Goal: Task Accomplishment & Management: Complete application form

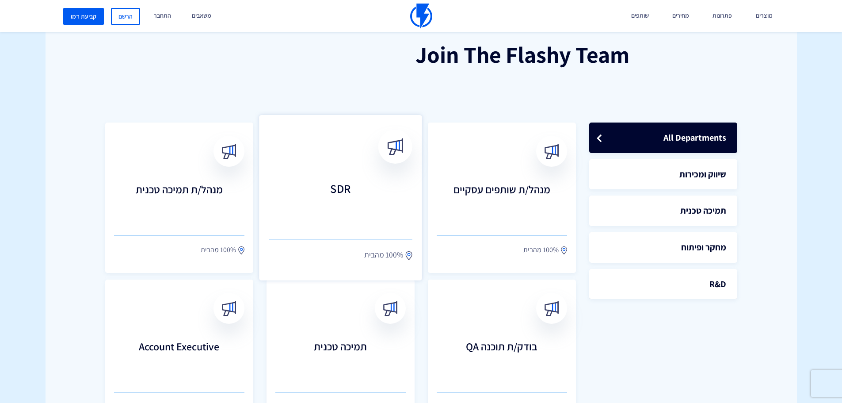
scroll to position [221, 0]
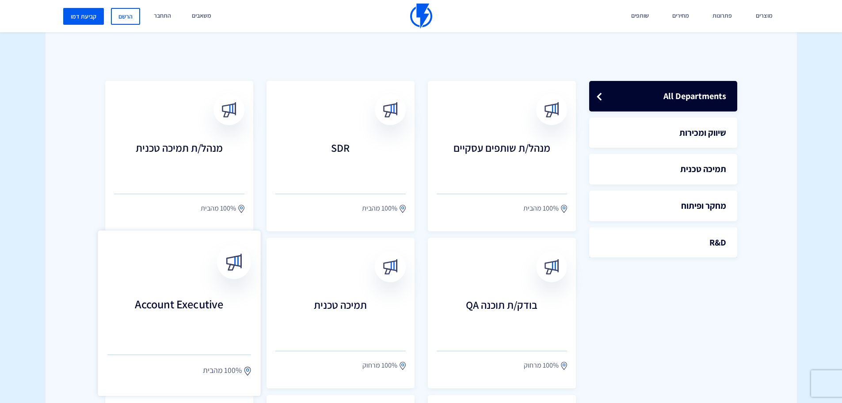
click at [192, 300] on h3 "Account Executive" at bounding box center [179, 316] width 144 height 39
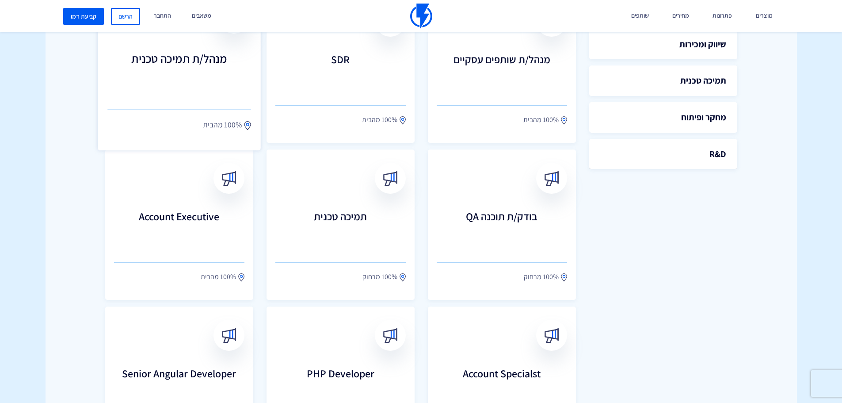
click at [180, 70] on h3 "מנהל/ת תמיכה טכנית" at bounding box center [179, 71] width 144 height 39
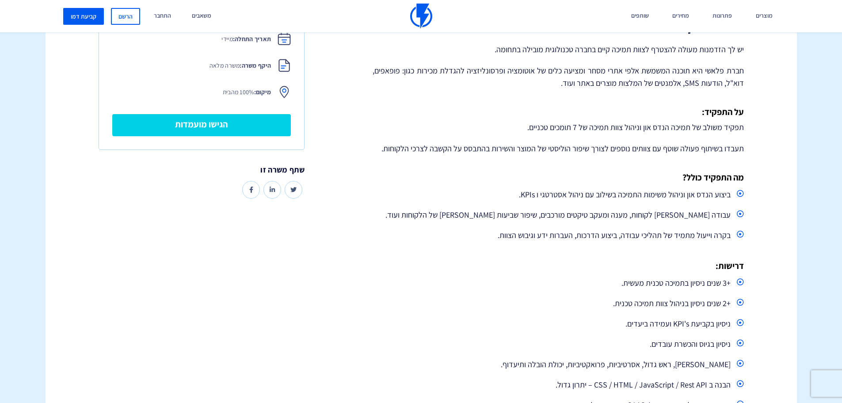
scroll to position [221, 0]
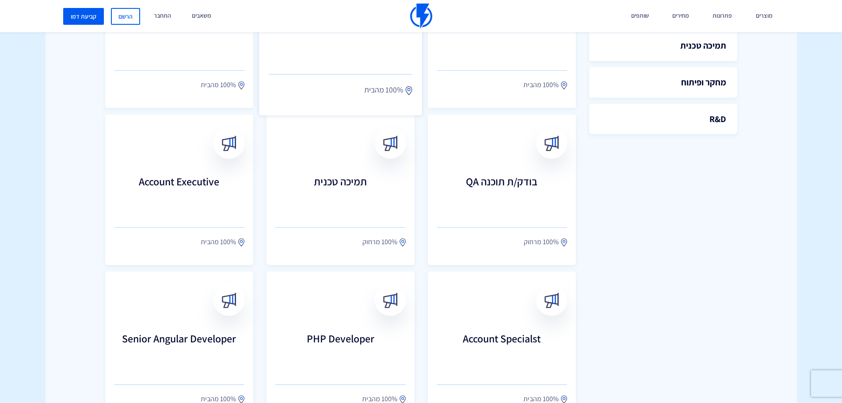
scroll to position [388, 0]
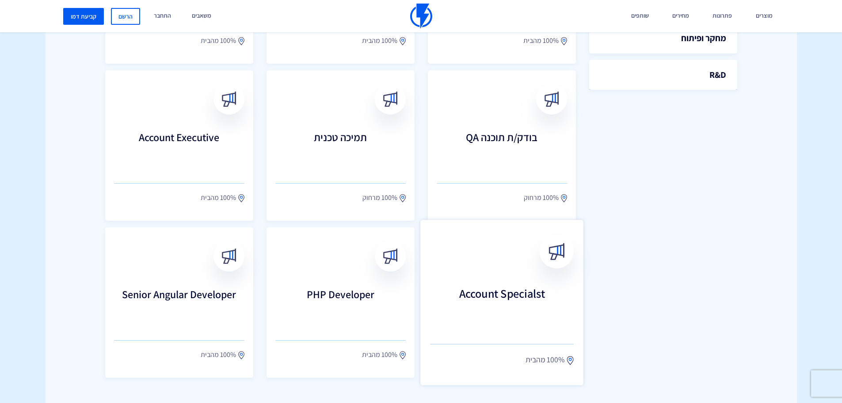
click at [526, 278] on link "Account Specialst 100% מהבית" at bounding box center [501, 302] width 163 height 165
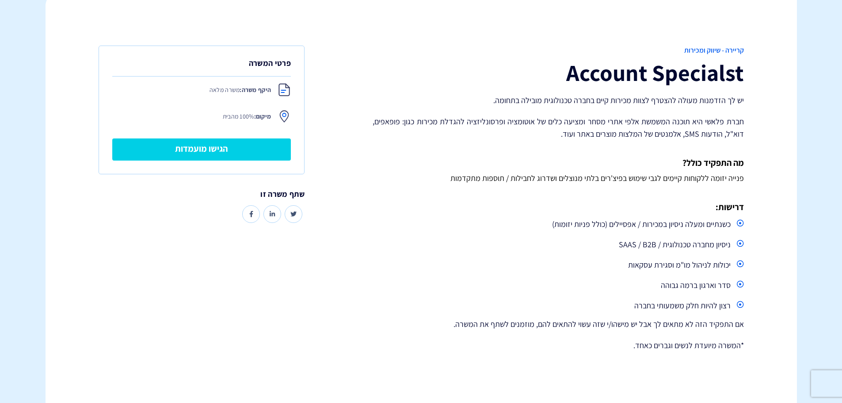
scroll to position [133, 0]
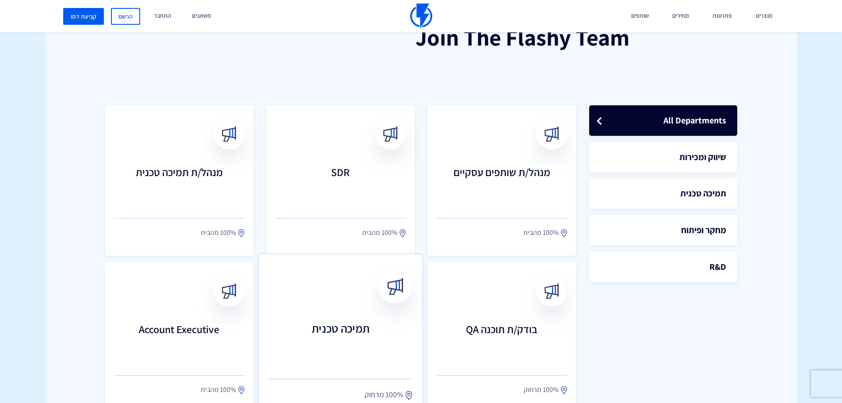
scroll to position [291, 0]
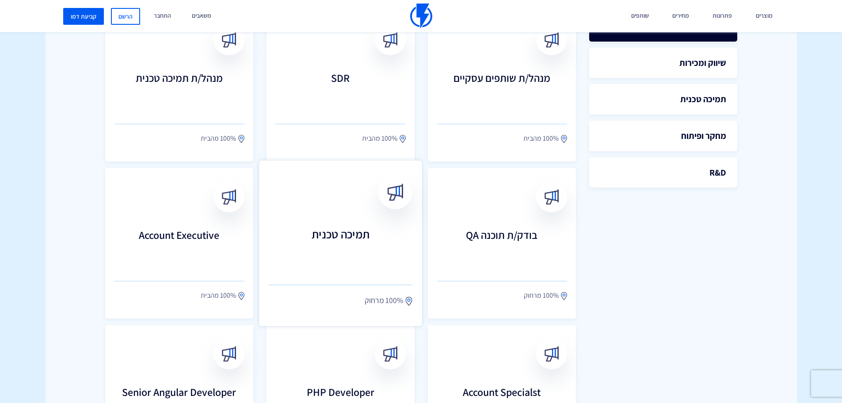
click at [368, 233] on h3 "תמיכה טכנית" at bounding box center [341, 247] width 144 height 39
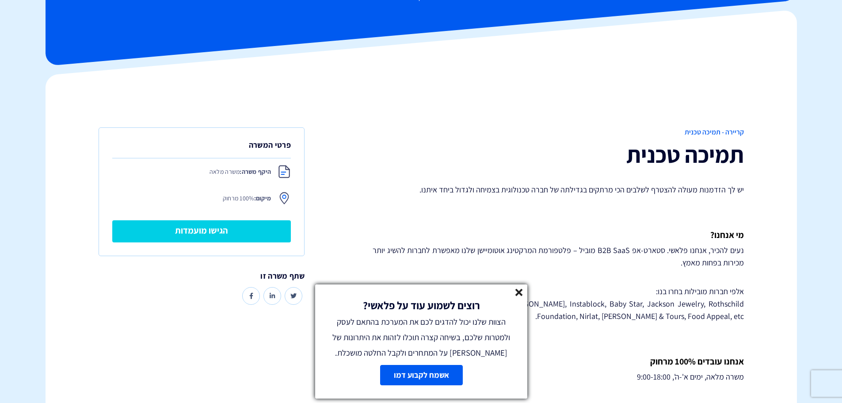
scroll to position [44, 0]
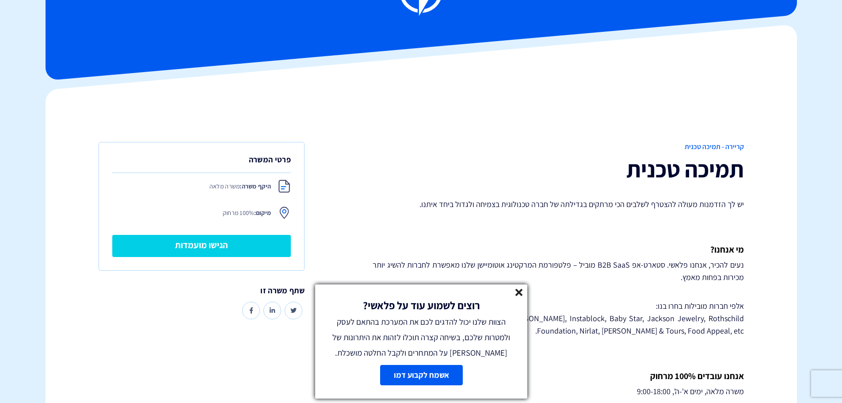
click at [520, 292] on icon at bounding box center [519, 293] width 8 height 8
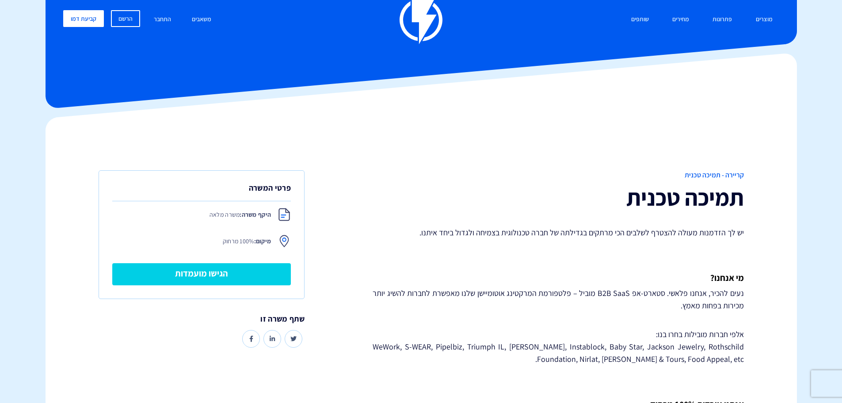
scroll to position [0, 0]
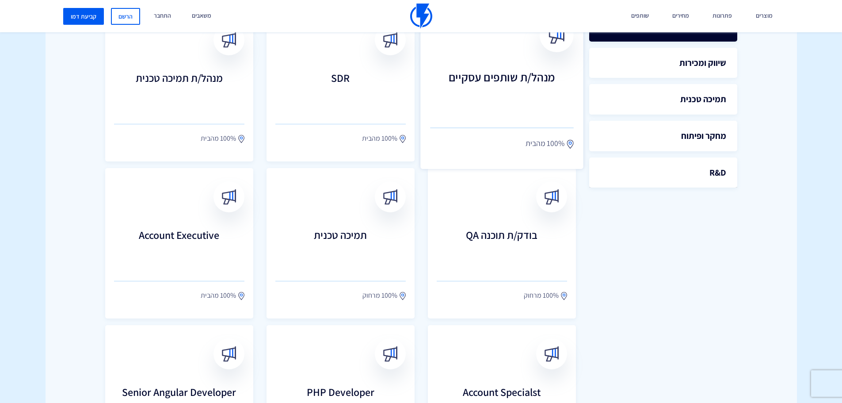
scroll to position [247, 0]
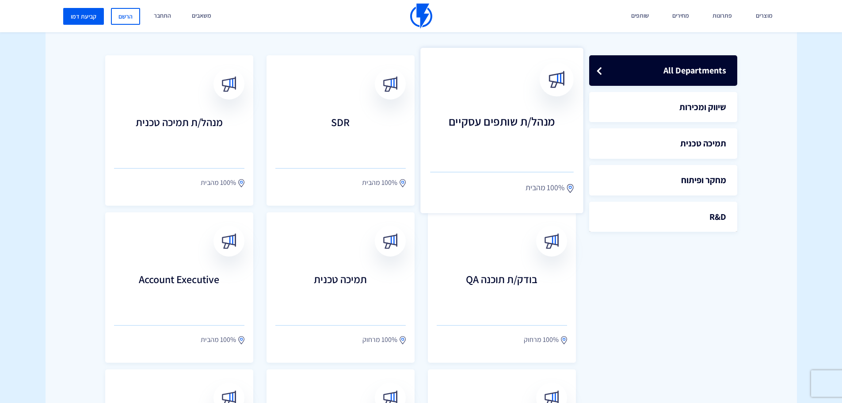
click at [511, 120] on h3 "מנהל/ת שותפים עסקיים" at bounding box center [502, 134] width 144 height 39
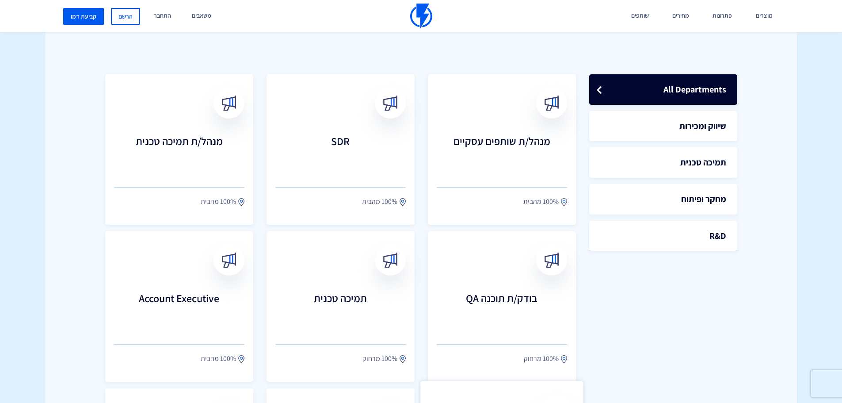
scroll to position [205, 0]
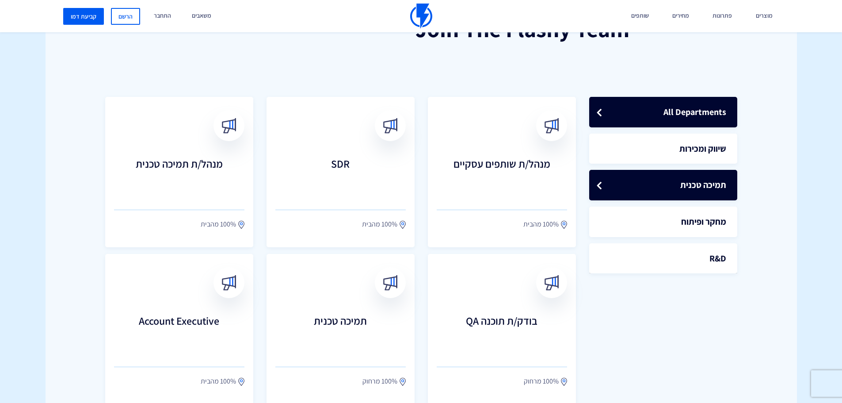
click at [707, 185] on link "תמיכה טכנית" at bounding box center [663, 185] width 148 height 30
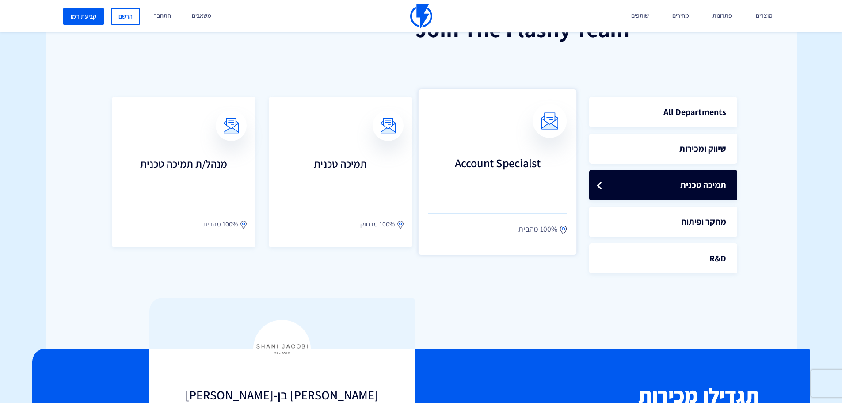
click at [531, 191] on h3 "Account Specialst" at bounding box center [497, 175] width 139 height 39
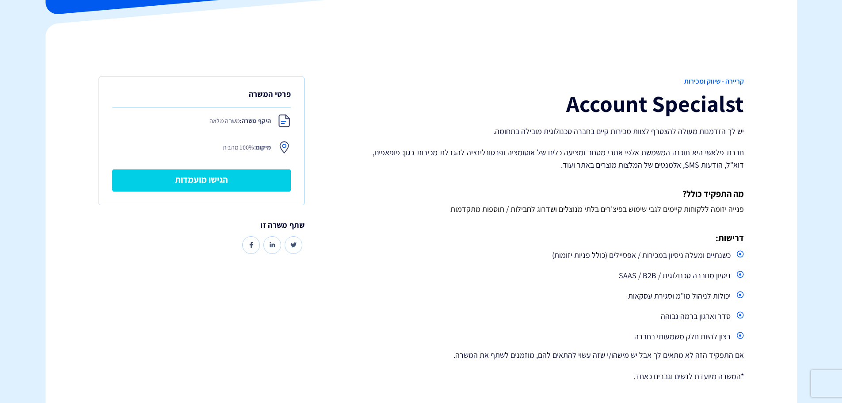
scroll to position [88, 0]
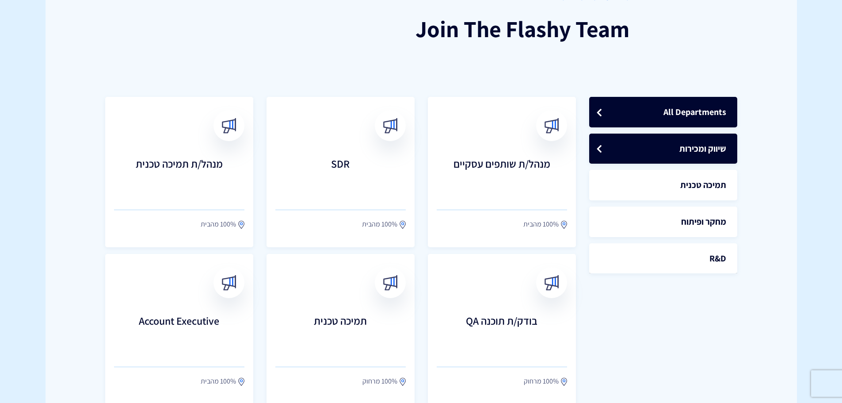
click at [692, 151] on link "שיווק ומכירות" at bounding box center [663, 148] width 148 height 30
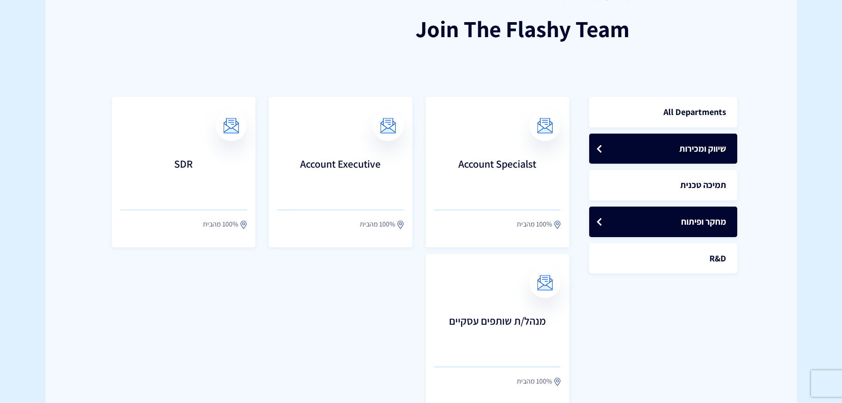
click at [686, 215] on link "מחקר ופיתוח" at bounding box center [663, 221] width 148 height 30
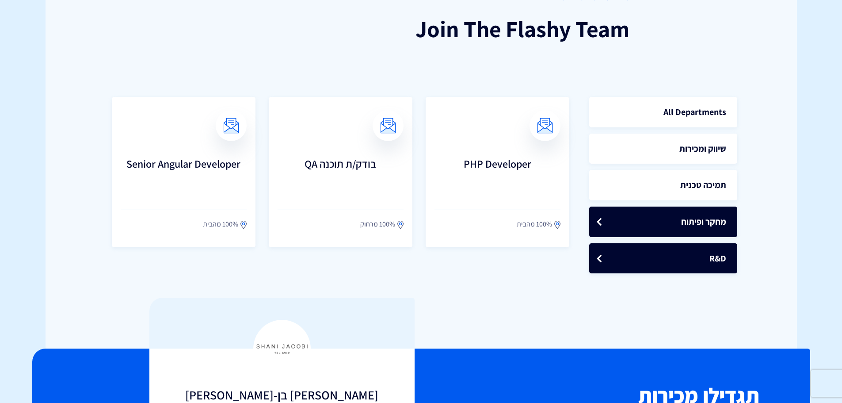
click at [696, 261] on link "R&D" at bounding box center [663, 258] width 148 height 30
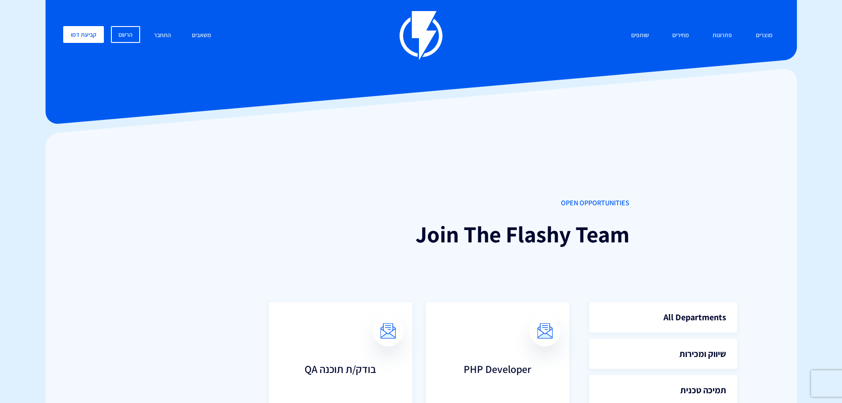
scroll to position [177, 0]
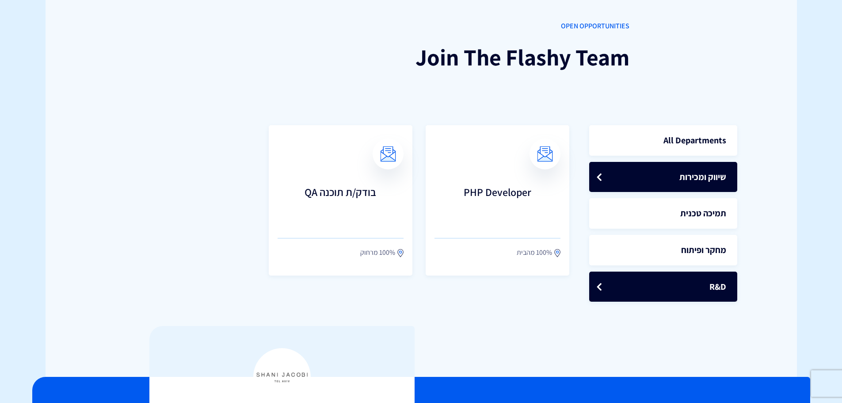
click at [650, 180] on link "שיווק ומכירות" at bounding box center [663, 177] width 148 height 30
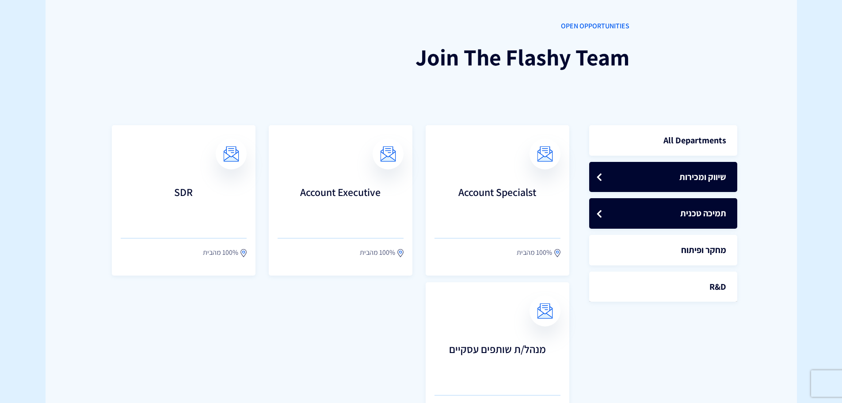
click at [650, 205] on link "תמיכה טכנית" at bounding box center [663, 213] width 148 height 30
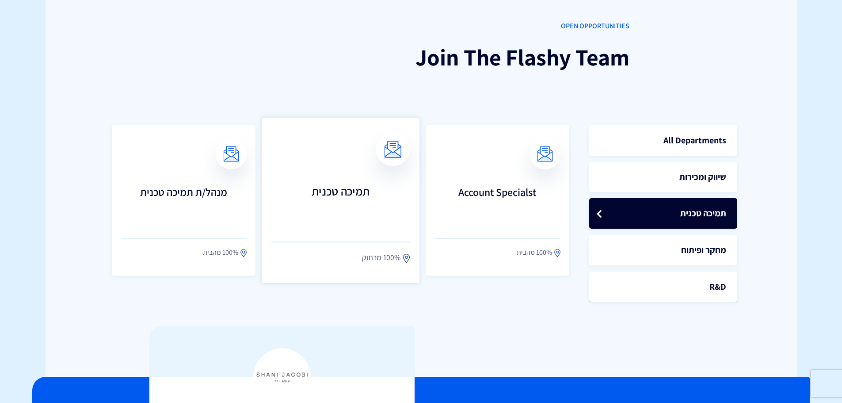
click at [331, 198] on h3 "תמיכה טכנית" at bounding box center [340, 204] width 139 height 39
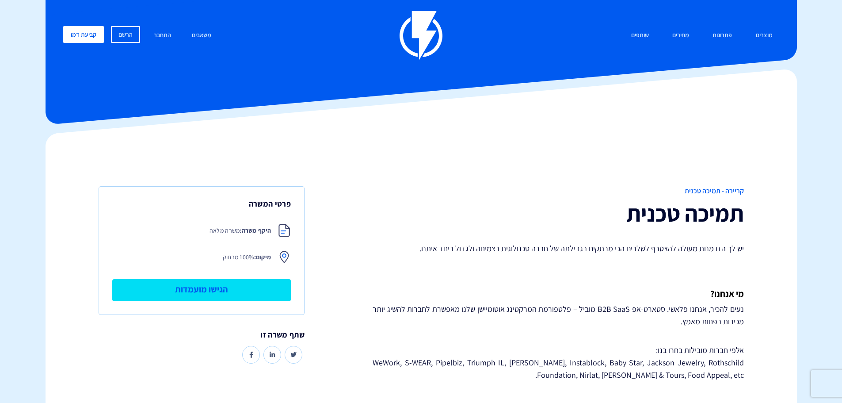
click at [223, 289] on link "הגישו מועמדות" at bounding box center [201, 290] width 179 height 22
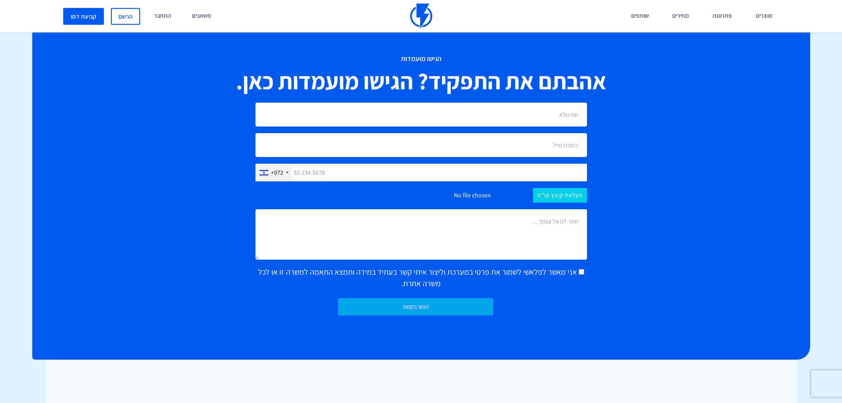
scroll to position [730, 0]
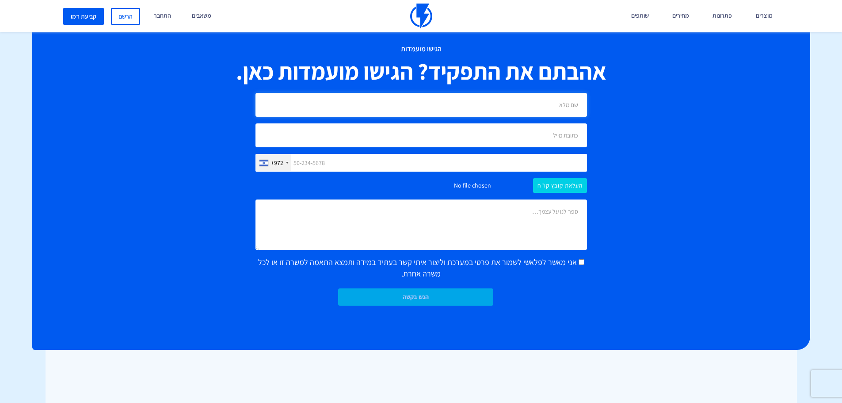
click at [535, 103] on input "text" at bounding box center [420, 105] width 331 height 24
type input "טל נועם"
type input "0509112369"
click at [537, 109] on input "טל נועם" at bounding box center [420, 105] width 331 height 24
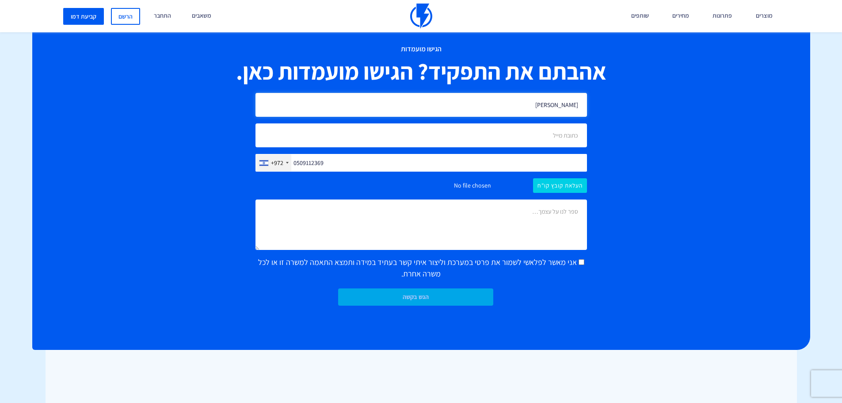
click at [537, 109] on input "טל נועם" at bounding box center [420, 105] width 331 height 24
click at [521, 133] on input "email" at bounding box center [420, 135] width 331 height 24
type input "noam_tal1@hotmail.com"
click at [560, 188] on input "file" at bounding box center [420, 185] width 331 height 15
type input "C:\fakepath\Noam Tal CS.pdf"
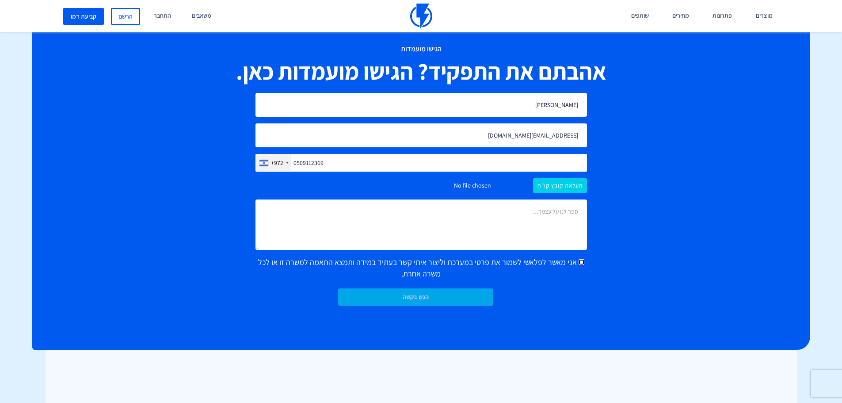
click at [579, 263] on input "אני מאשר לפלאשי לשמור את פרטי במערכת וליצור איתי קשר בעתיד במידה ותמצא התאמה למ…" at bounding box center [581, 262] width 6 height 6
checkbox input "true"
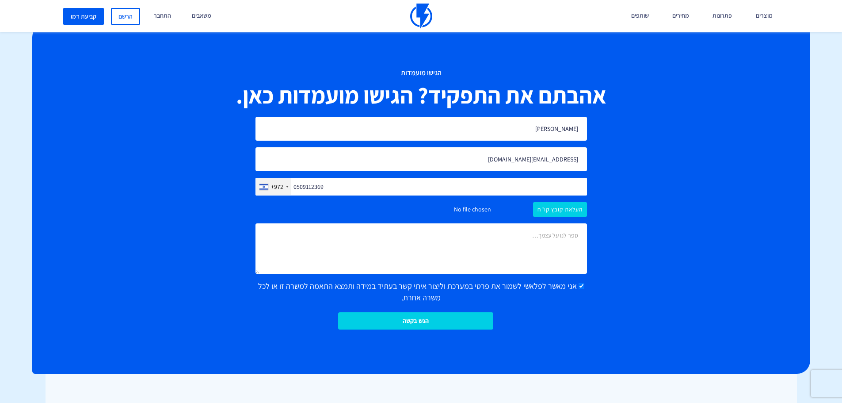
scroll to position [707, 0]
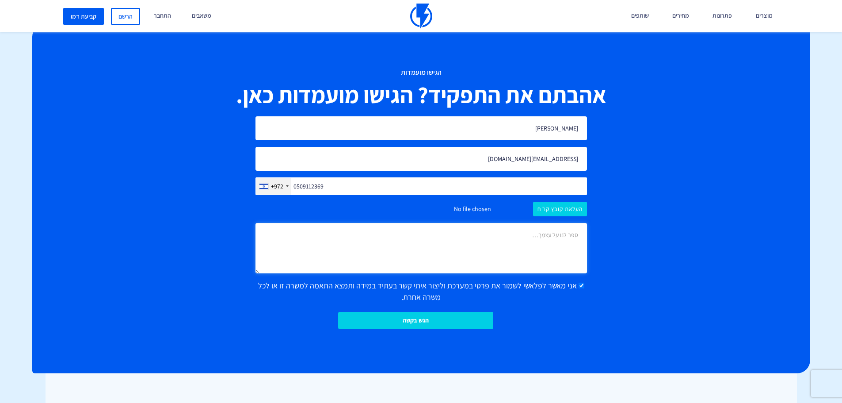
click at [559, 238] on textarea at bounding box center [420, 248] width 331 height 50
paste textarea "שמי נועם טל, ואני מגיע עם ניסיון של מעל עשור בשירות לקוחות וניהול תיקים טכנולוג…"
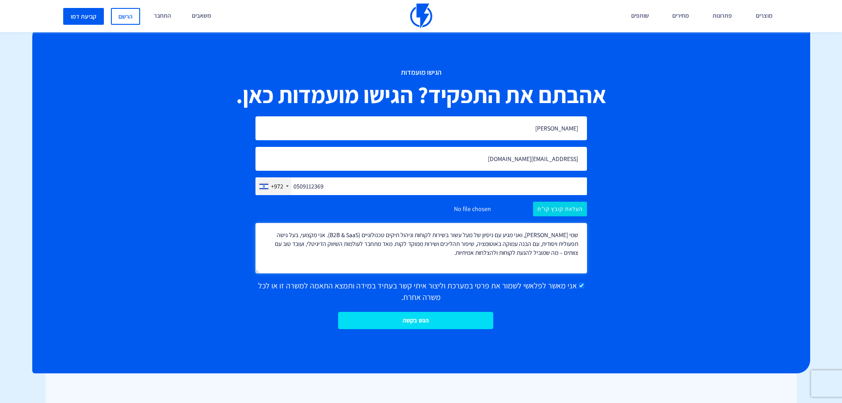
type textarea "שמי נועם טל, ואני מגיע עם ניסיון של מעל עשור בשירות לקוחות וניהול תיקים טכנולוג…"
click at [438, 325] on input "הגש בקשה" at bounding box center [415, 320] width 155 height 17
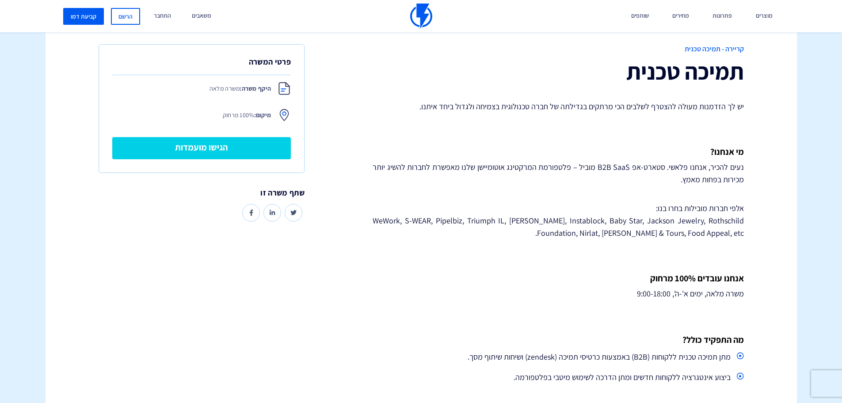
scroll to position [133, 0]
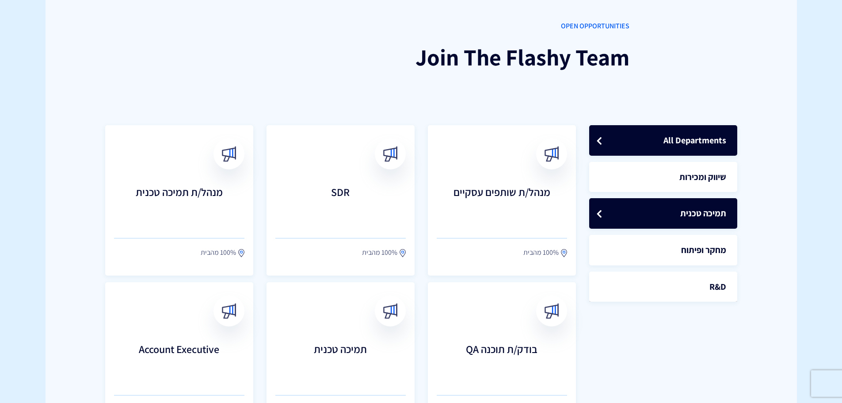
click at [689, 209] on link "תמיכה טכנית" at bounding box center [663, 213] width 148 height 30
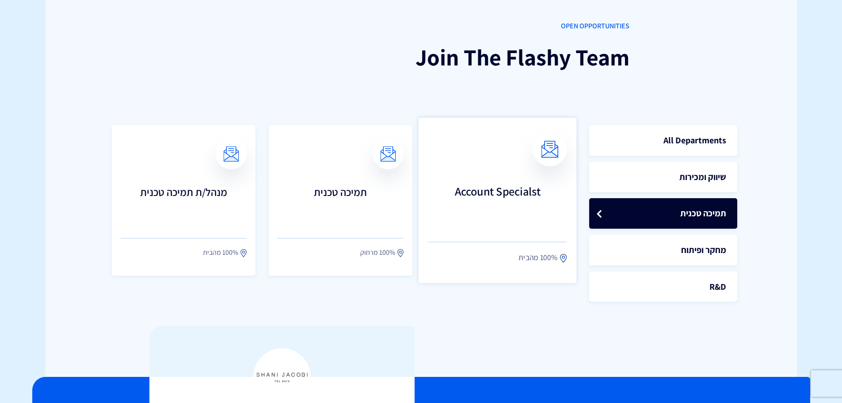
click at [487, 194] on h3 "Account Specialst" at bounding box center [497, 204] width 139 height 39
